Goal: Task Accomplishment & Management: Manage account settings

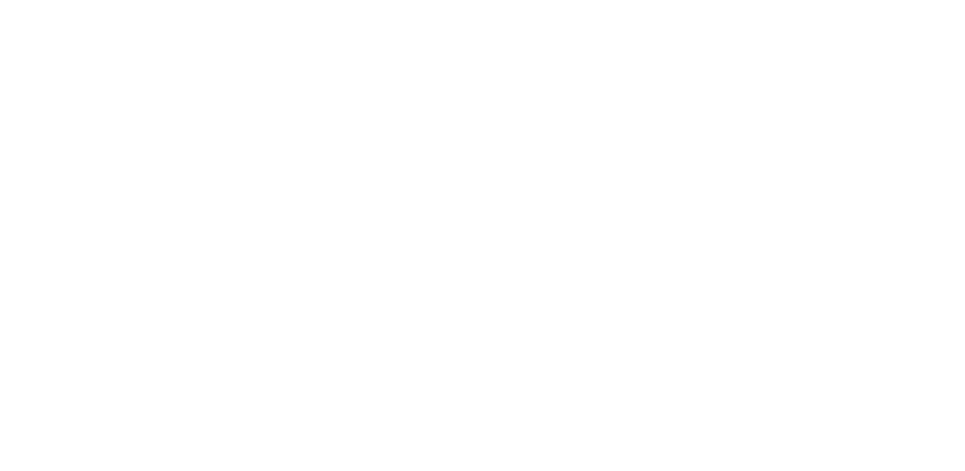
click at [75, 29] on body at bounding box center [482, 235] width 965 height 471
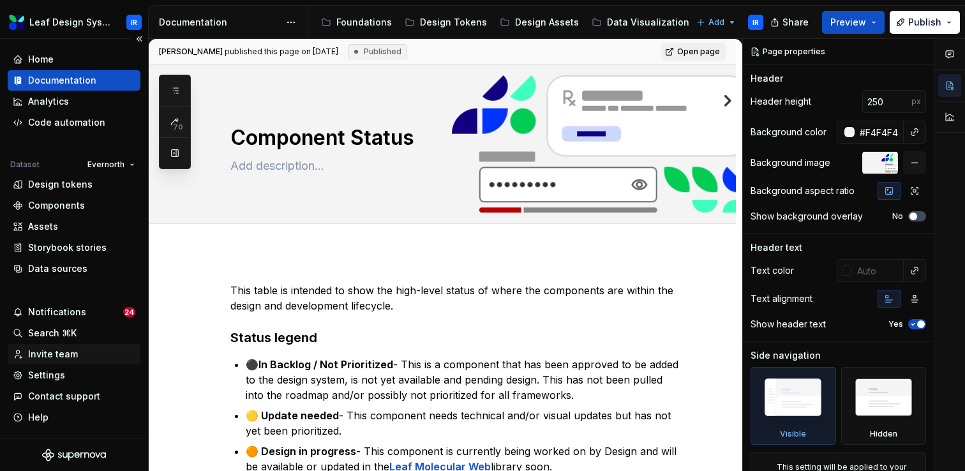
type textarea "*"
click at [61, 352] on div "Invite team" at bounding box center [53, 354] width 50 height 13
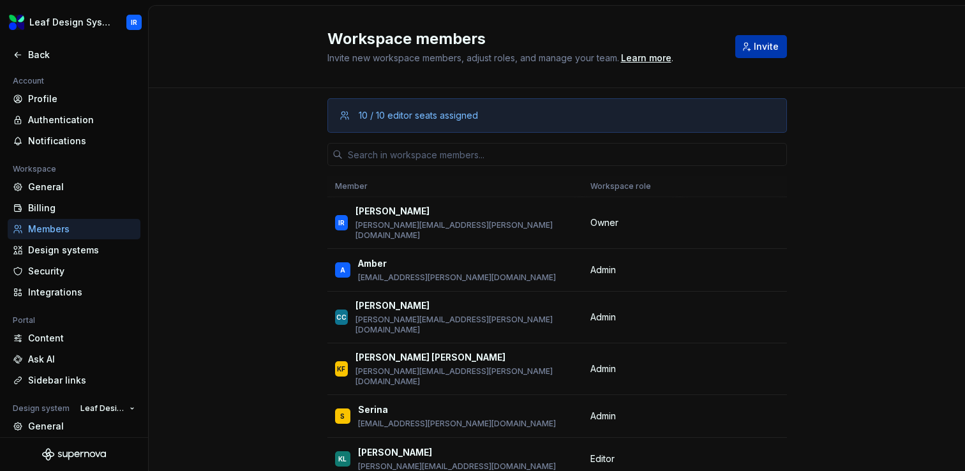
click at [764, 48] on span "Invite" at bounding box center [766, 46] width 25 height 13
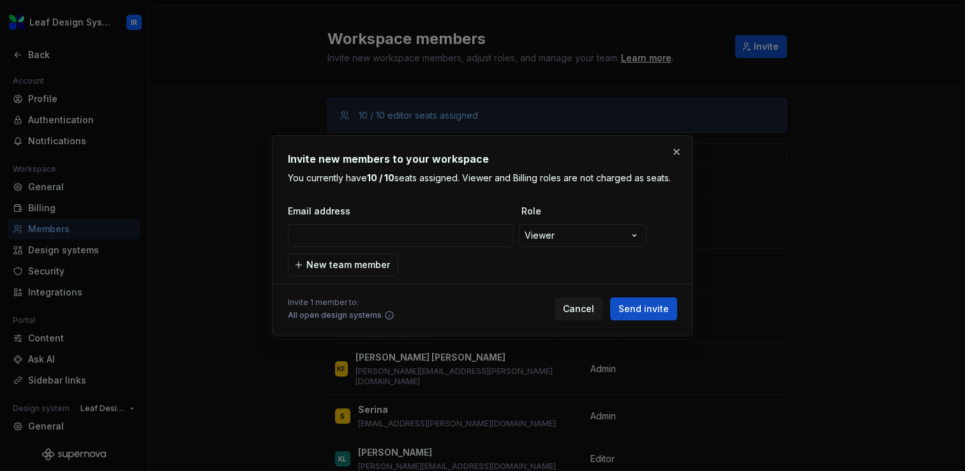
type input "[PERSON_NAME][EMAIL_ADDRESS][PERSON_NAME][DOMAIN_NAME]"
click at [361, 262] on span "New team member" at bounding box center [348, 265] width 84 height 13
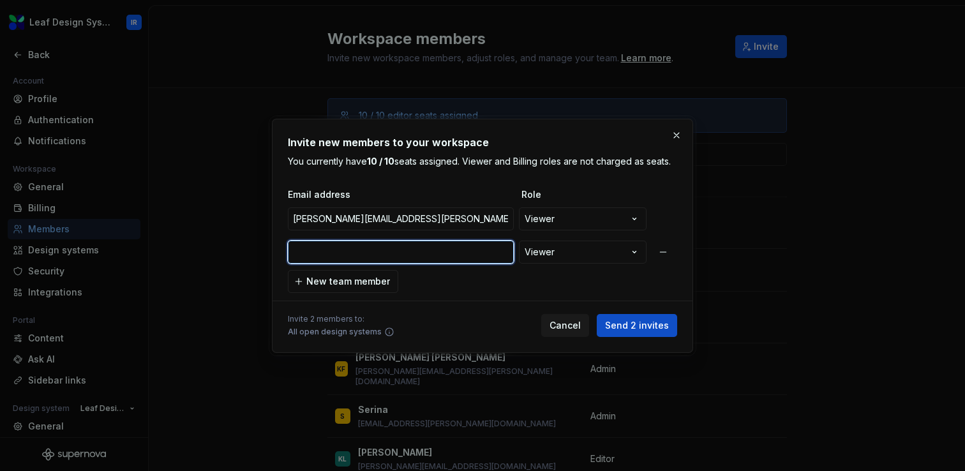
paste input "[PERSON_NAME][EMAIL_ADDRESS][PERSON_NAME][DOMAIN_NAME]"
type input "[PERSON_NAME][EMAIL_ADDRESS][PERSON_NAME][DOMAIN_NAME]"
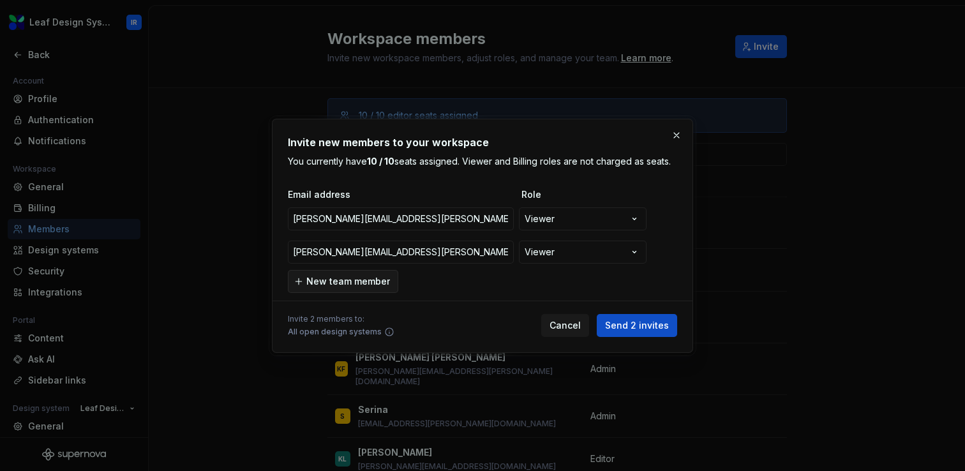
click at [365, 273] on button "New team member" at bounding box center [343, 281] width 110 height 23
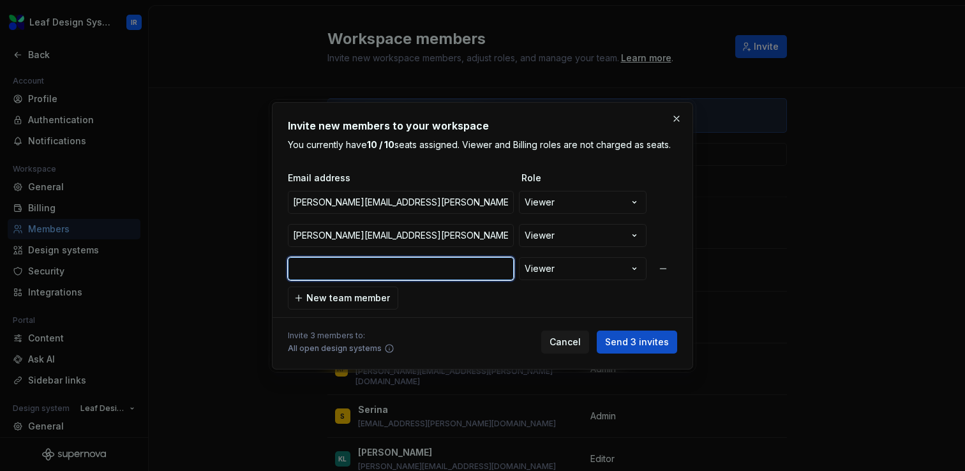
paste input "[PERSON_NAME][EMAIL_ADDRESS][PERSON_NAME][DOMAIN_NAME]"
type input "[PERSON_NAME][EMAIL_ADDRESS][PERSON_NAME][DOMAIN_NAME]"
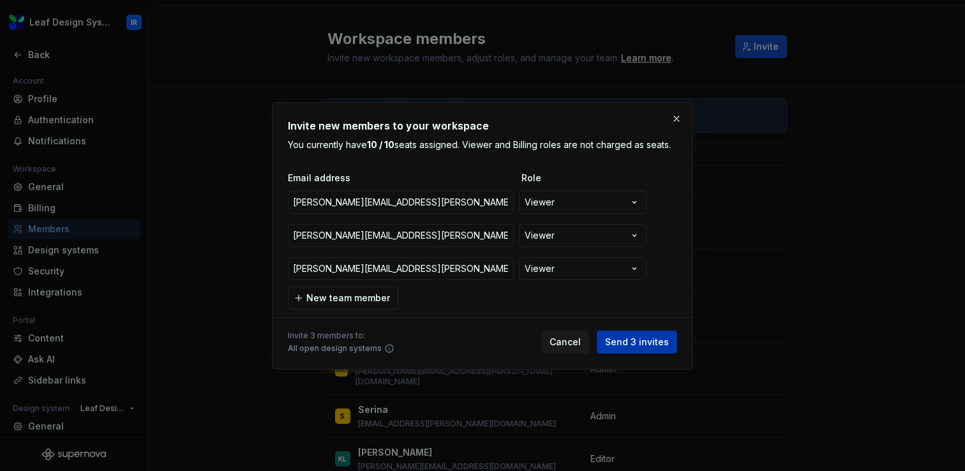
click at [624, 345] on span "Send 3 invites" at bounding box center [637, 342] width 64 height 13
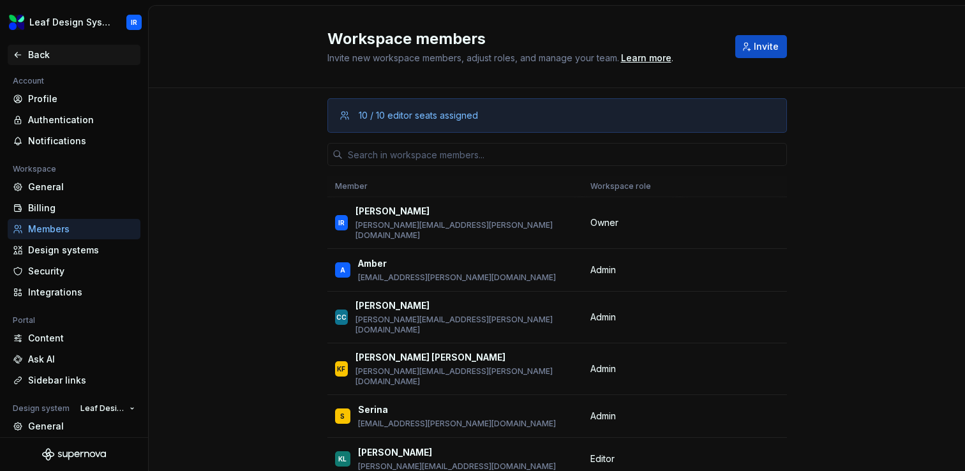
click at [45, 49] on div "Back" at bounding box center [81, 55] width 107 height 13
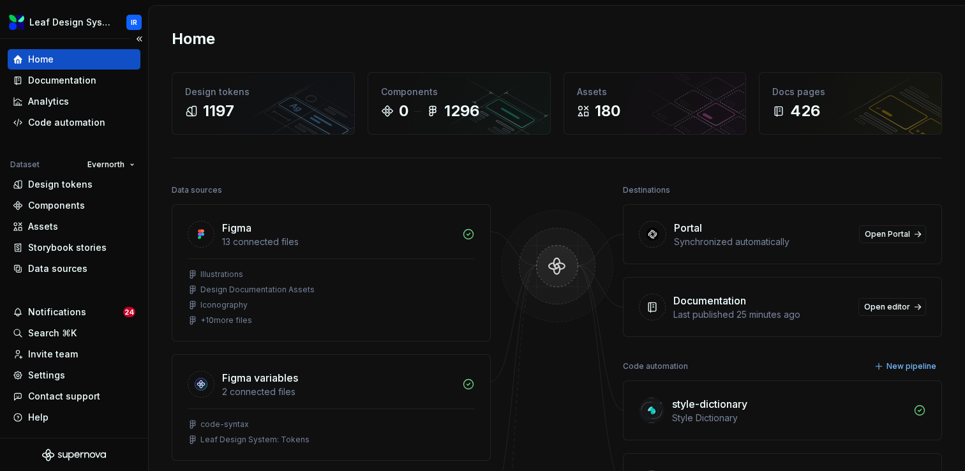
scroll to position [1, 0]
